Goal: Task Accomplishment & Management: Manage account settings

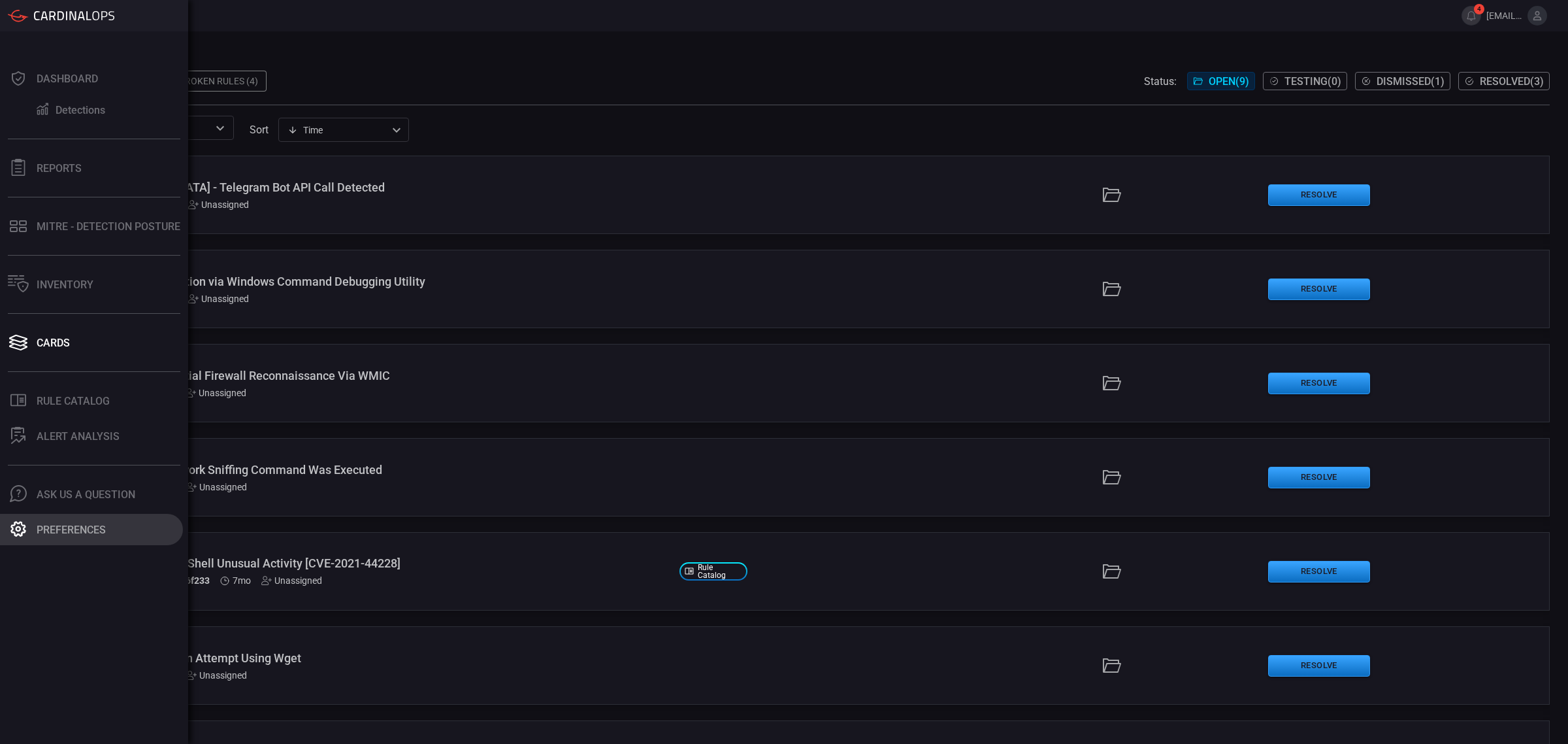
click at [23, 523] on icon at bounding box center [18, 529] width 17 height 17
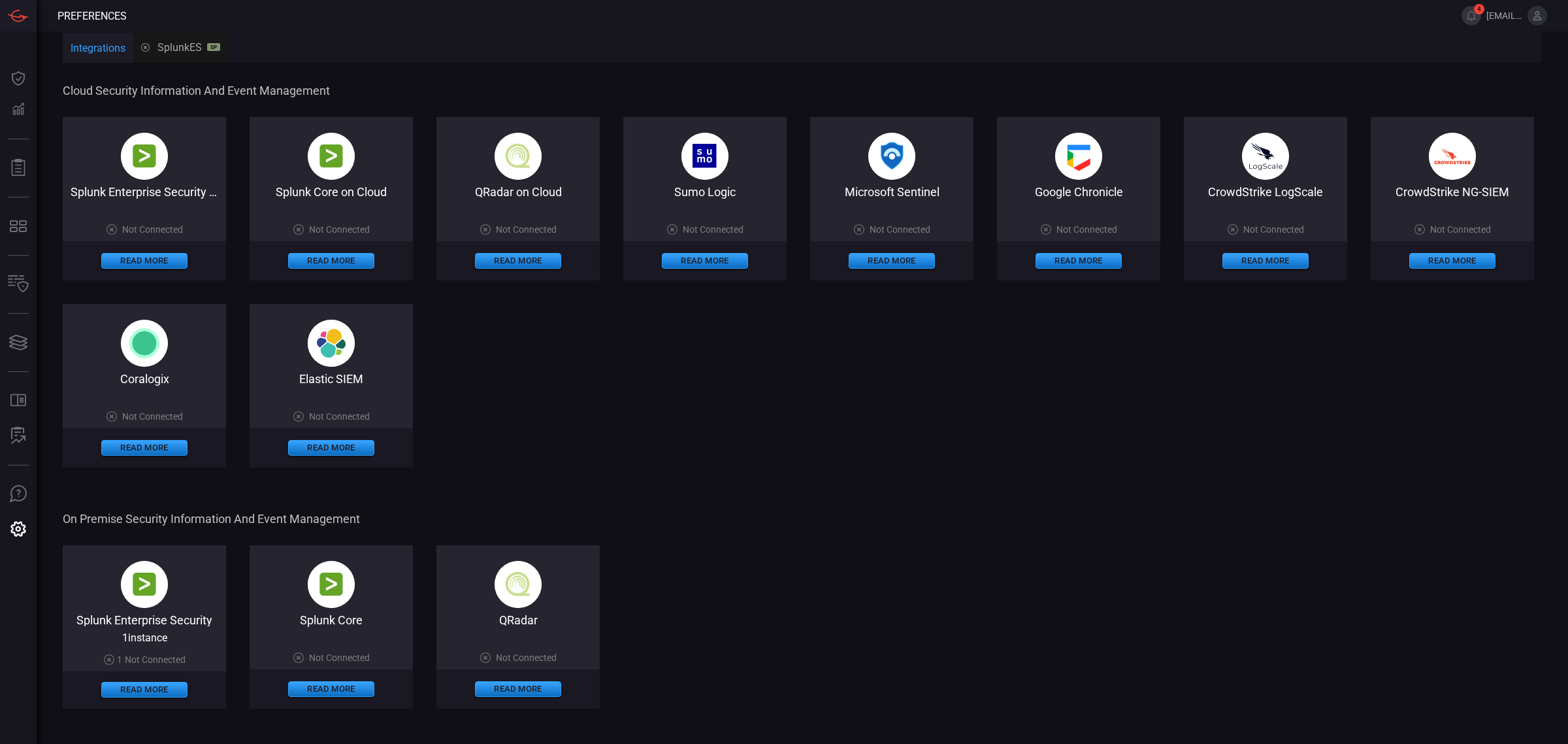
click at [1085, 223] on span at bounding box center [1079, 211] width 163 height 25
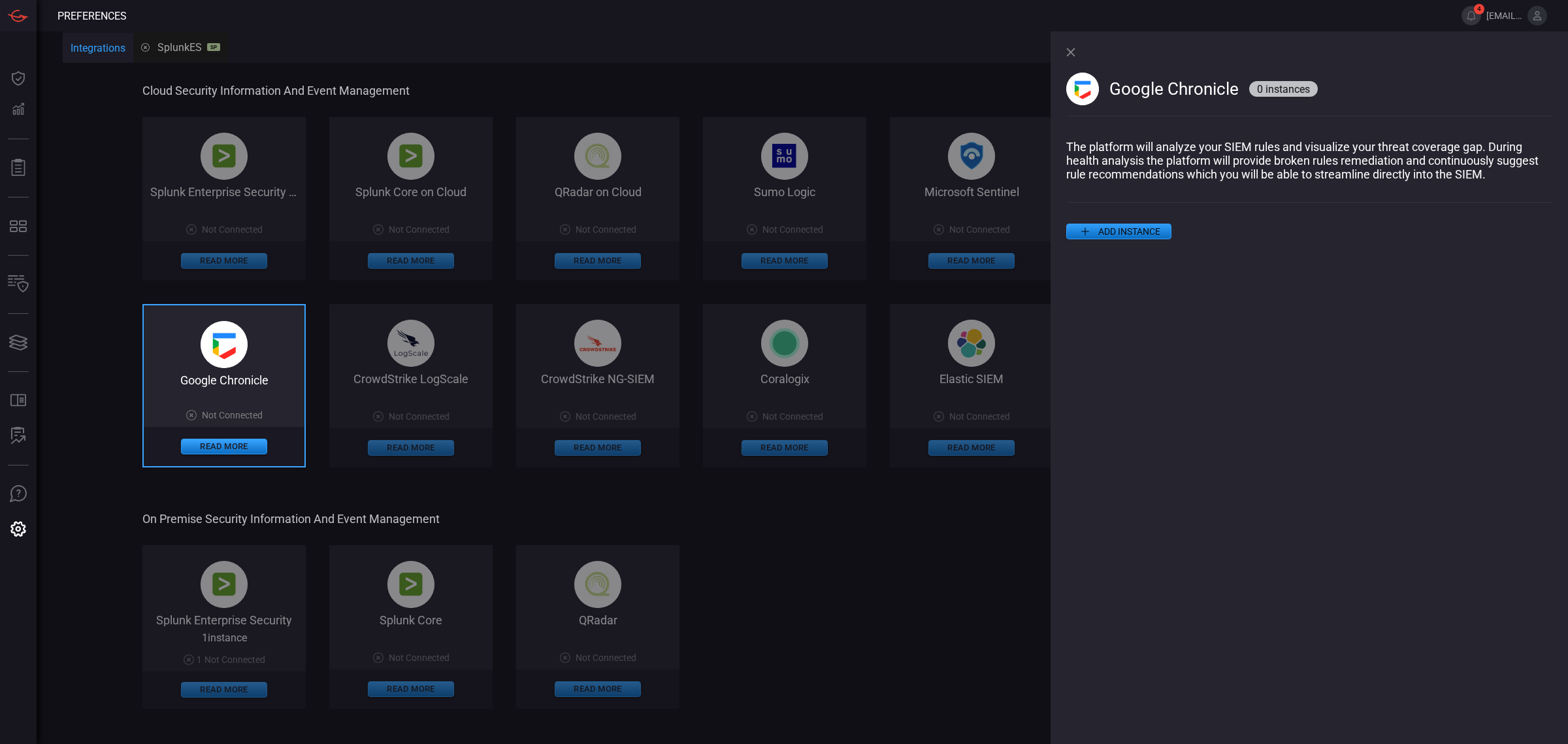
click at [1157, 240] on button "ADD INSTANCE" at bounding box center [1119, 231] width 105 height 16
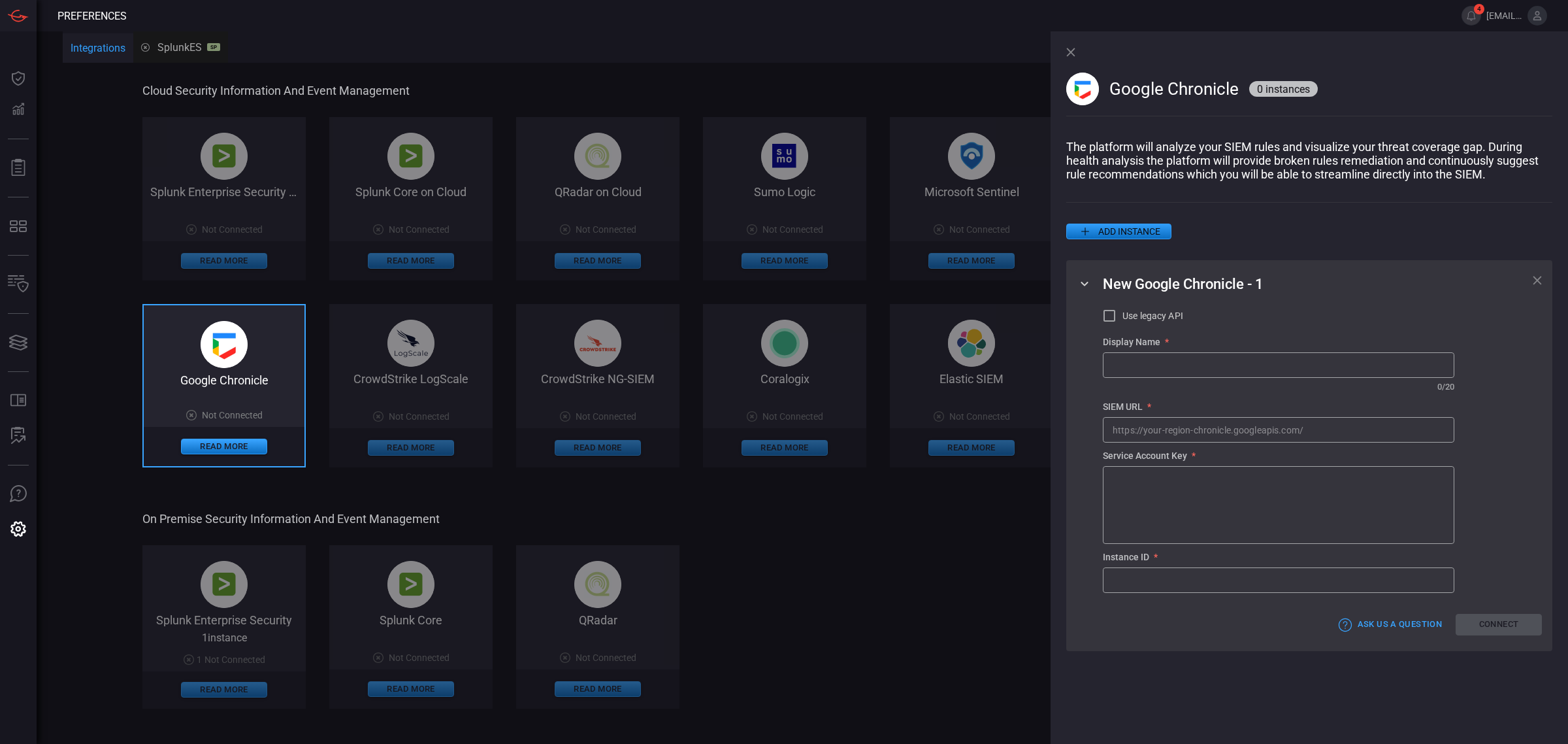
click at [1078, 46] on div "Google Chronicle 0 instances" at bounding box center [1310, 85] width 486 height 109
click at [1068, 51] on div "Google Chronicle 0 instances The platform will analyze your SIEM rules and visu…" at bounding box center [1309, 387] width 517 height 713
click at [1068, 51] on icon at bounding box center [1071, 53] width 9 height 9
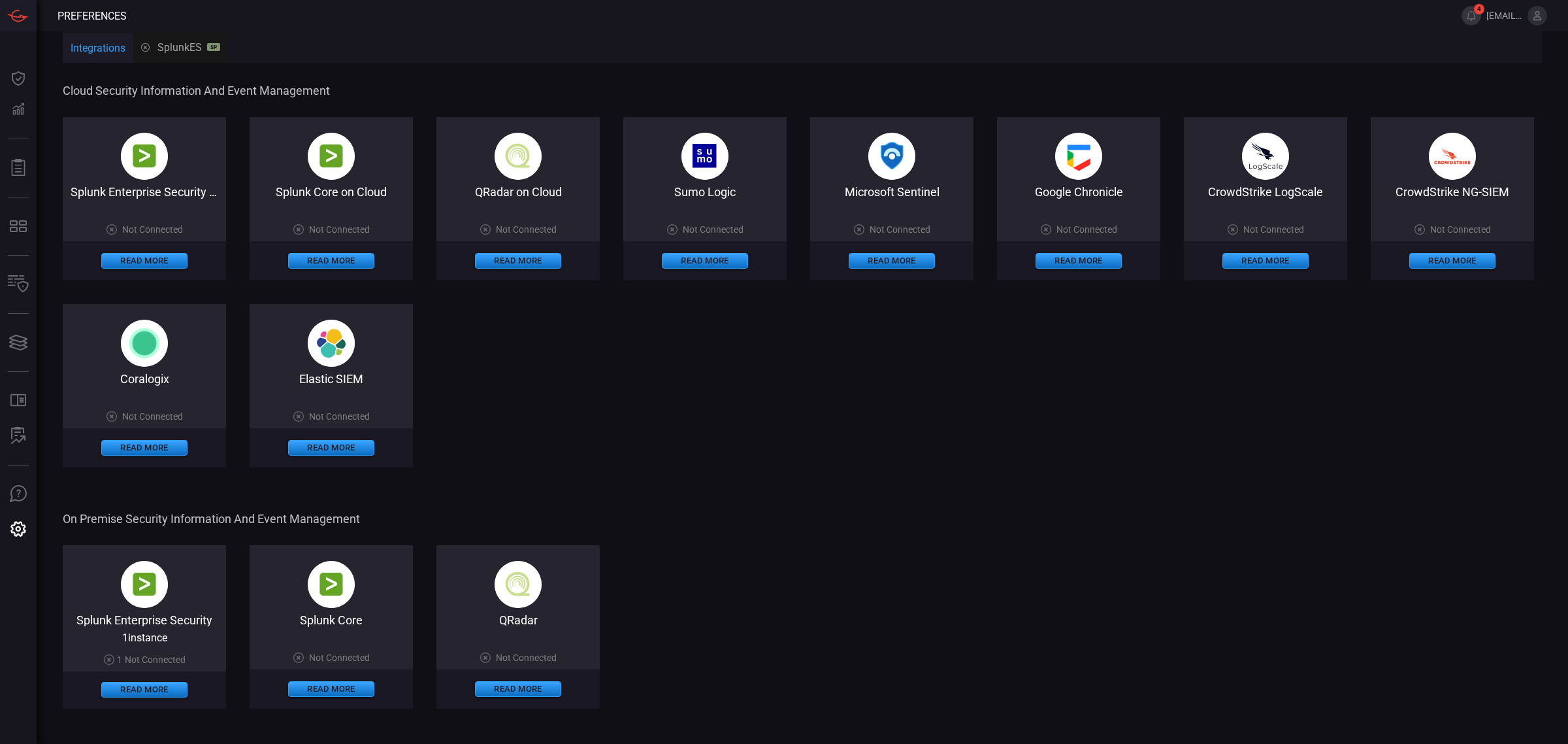
click at [141, 193] on div "Splunk Enterprise Security on Cloud" at bounding box center [145, 192] width 163 height 14
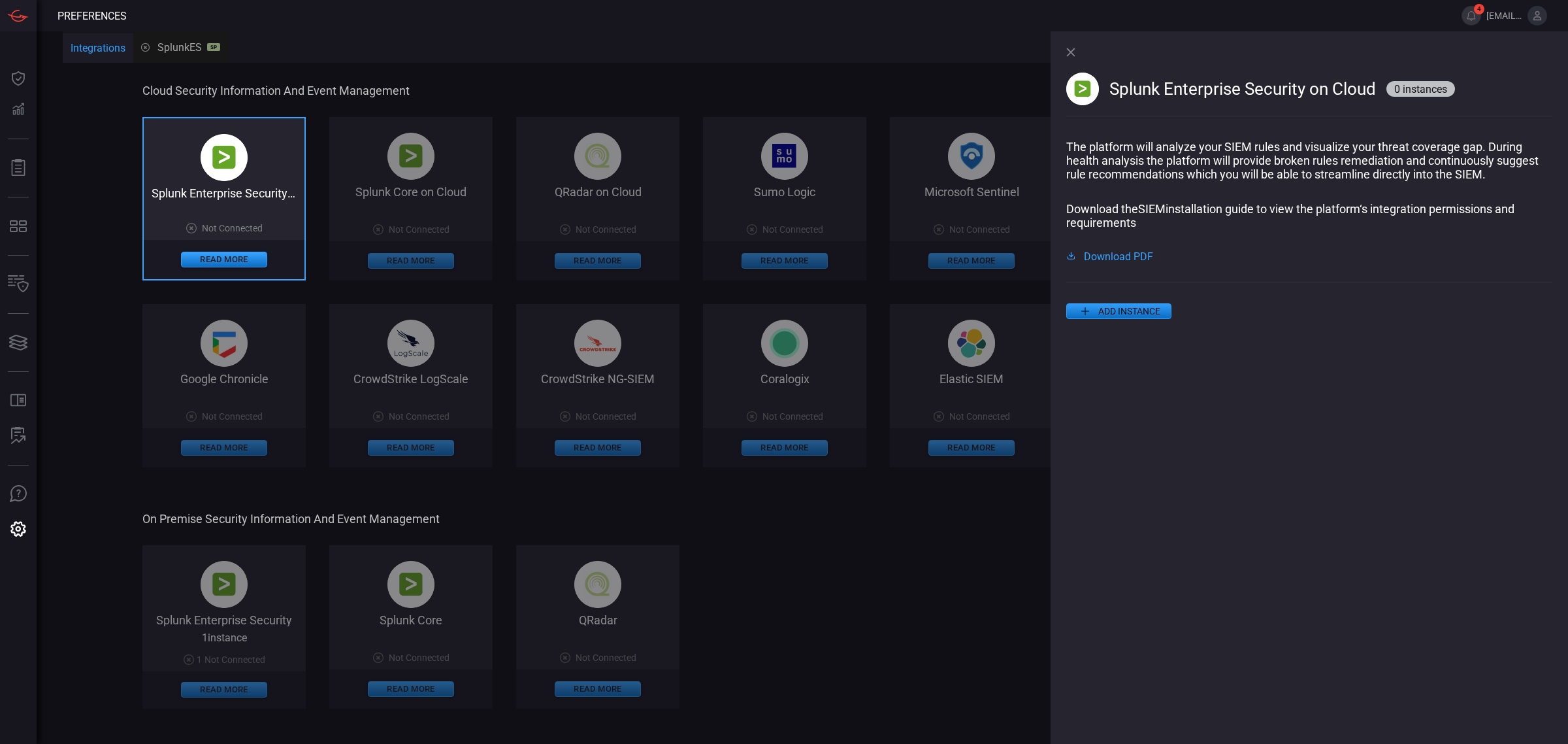
click at [1131, 319] on button "ADD INSTANCE" at bounding box center [1119, 311] width 105 height 16
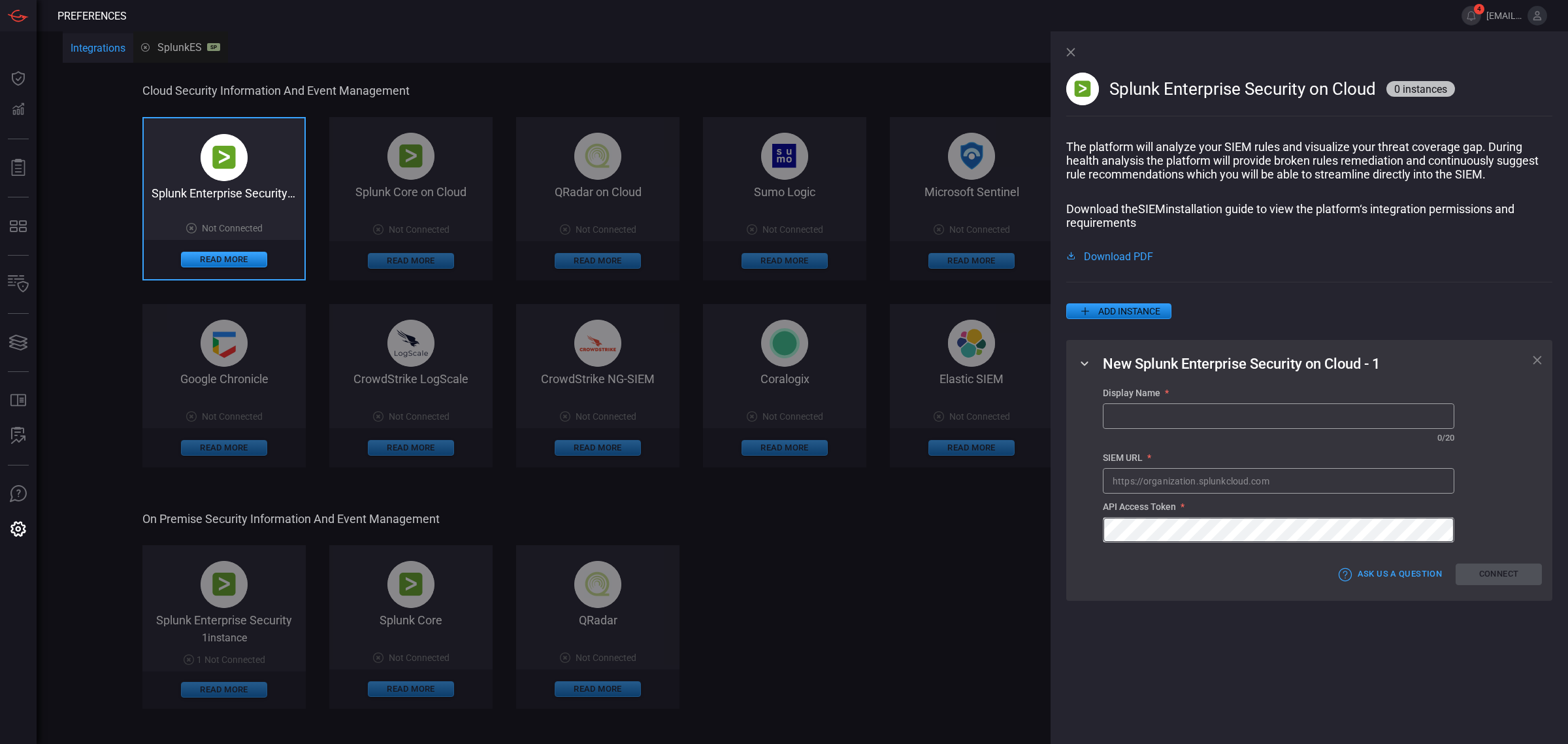
type input "[EMAIL_ADDRESS][DOMAIN_NAME]"
click at [1073, 50] on icon at bounding box center [1070, 52] width 8 height 8
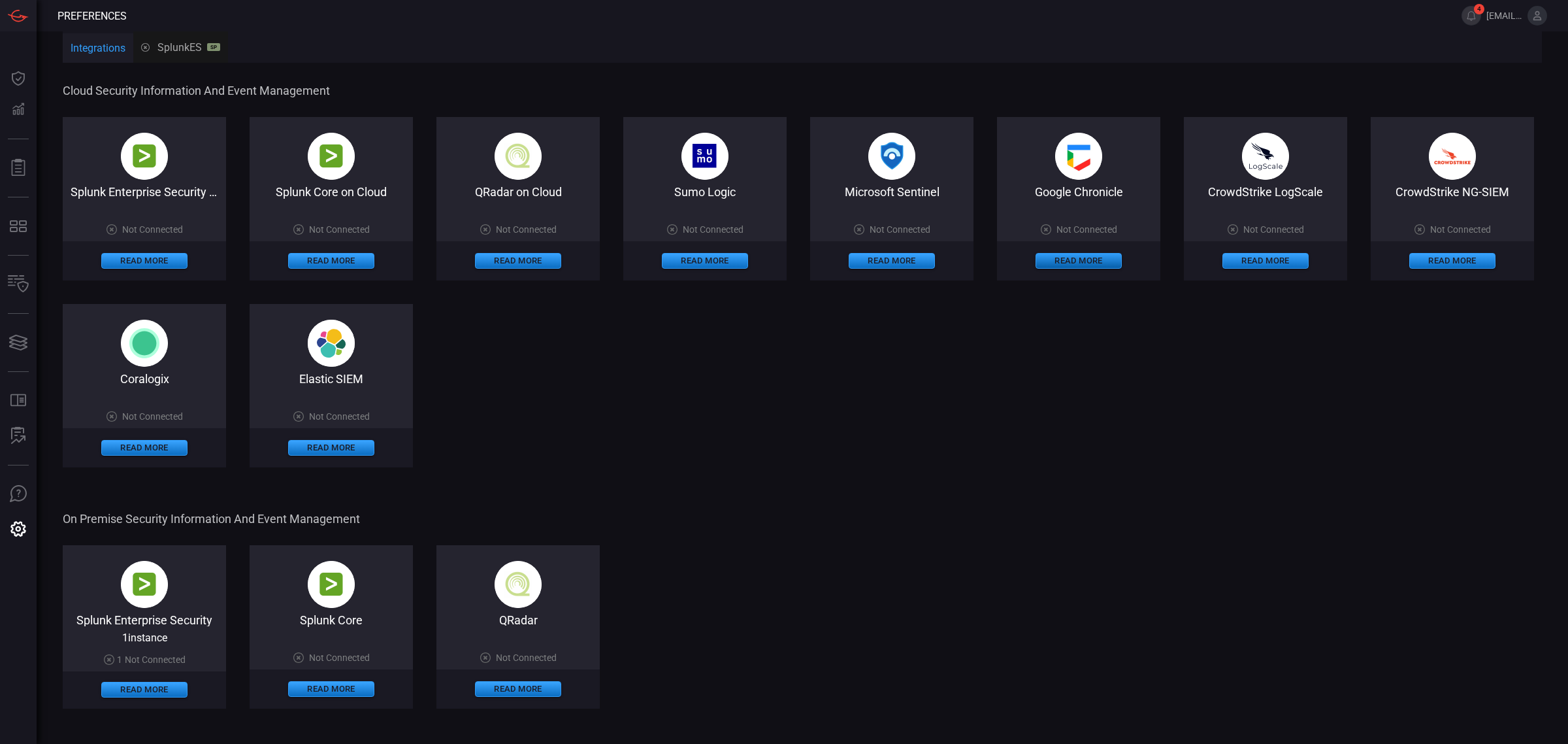
click at [1071, 257] on button "Read More" at bounding box center [1079, 260] width 86 height 16
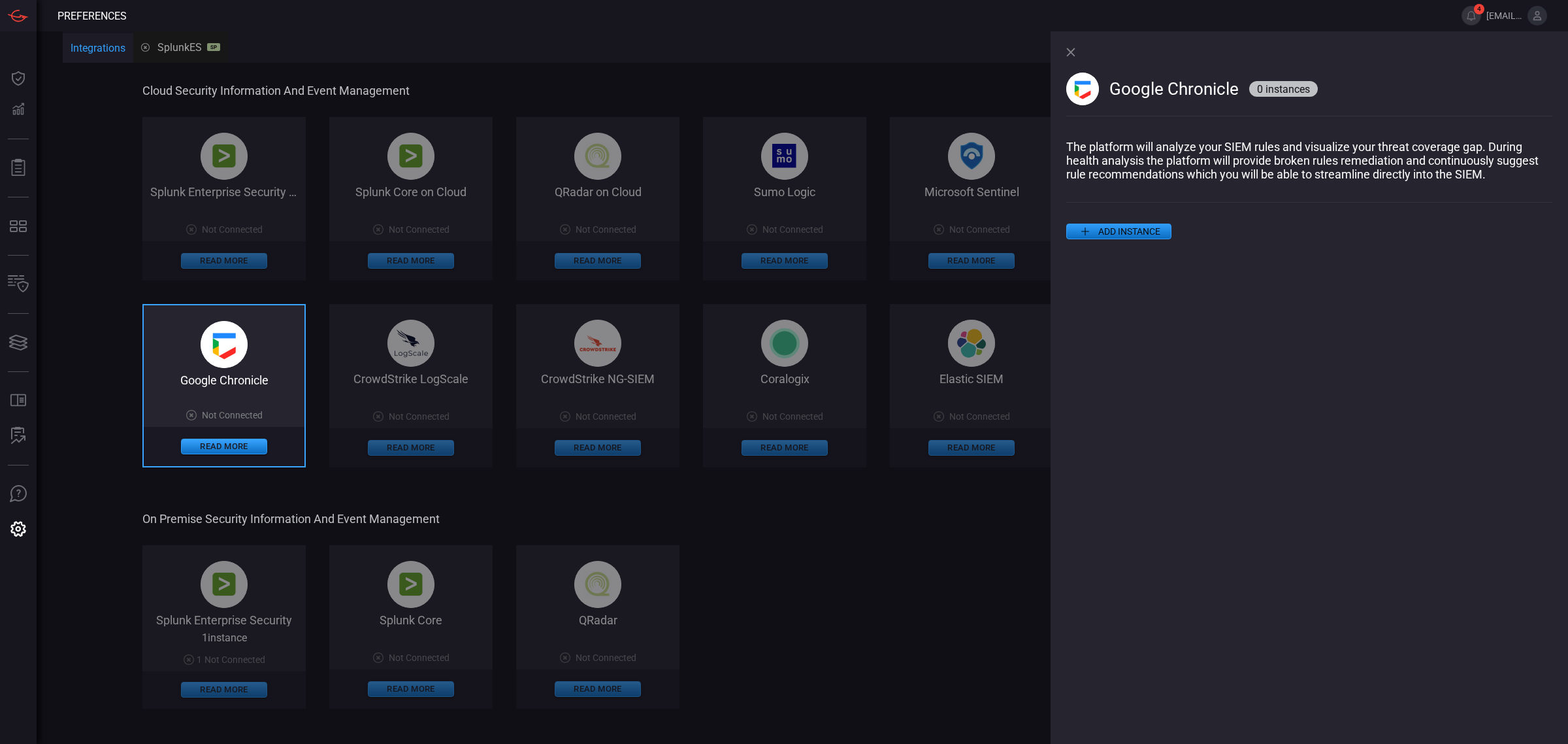
click at [1132, 233] on button "ADD INSTANCE" at bounding box center [1119, 231] width 105 height 16
